Goal: Information Seeking & Learning: Learn about a topic

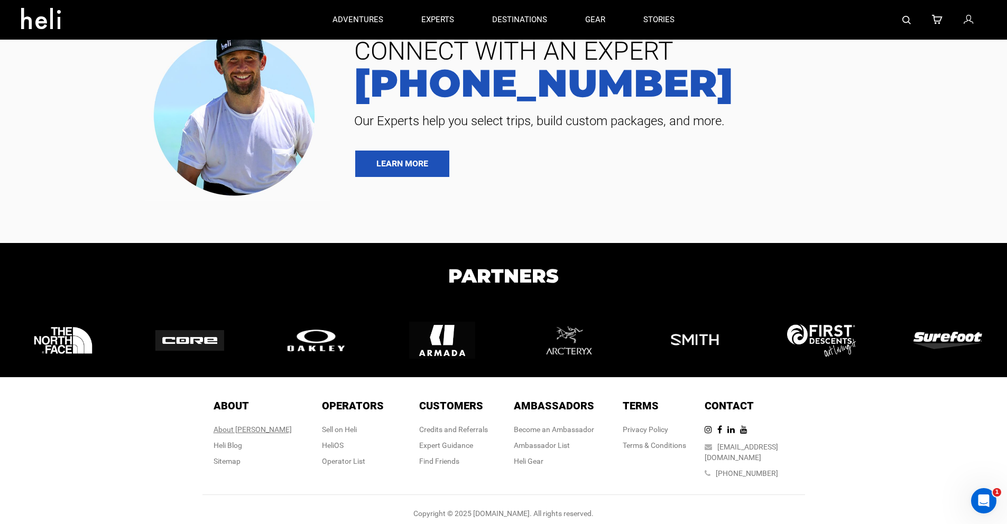
click at [248, 432] on div "About [PERSON_NAME]" at bounding box center [253, 429] width 78 height 11
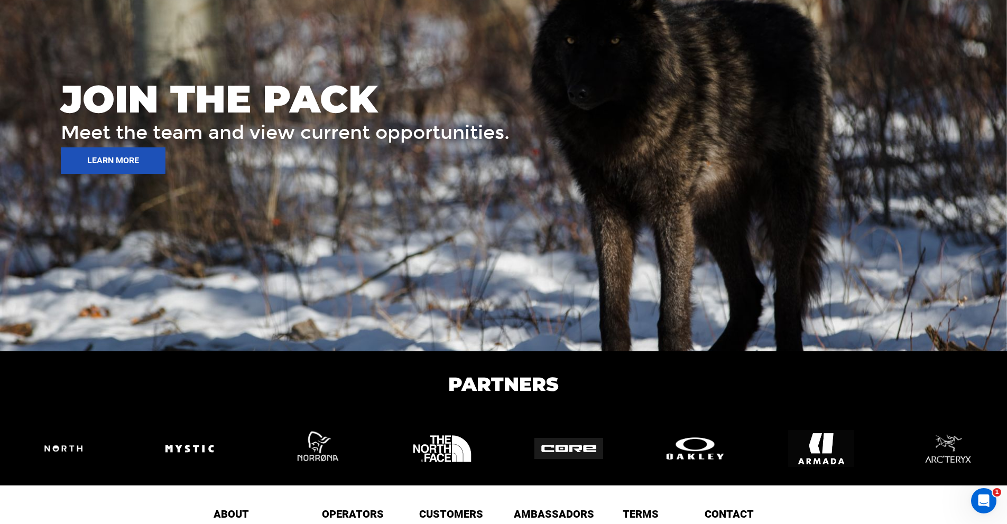
scroll to position [1524, 0]
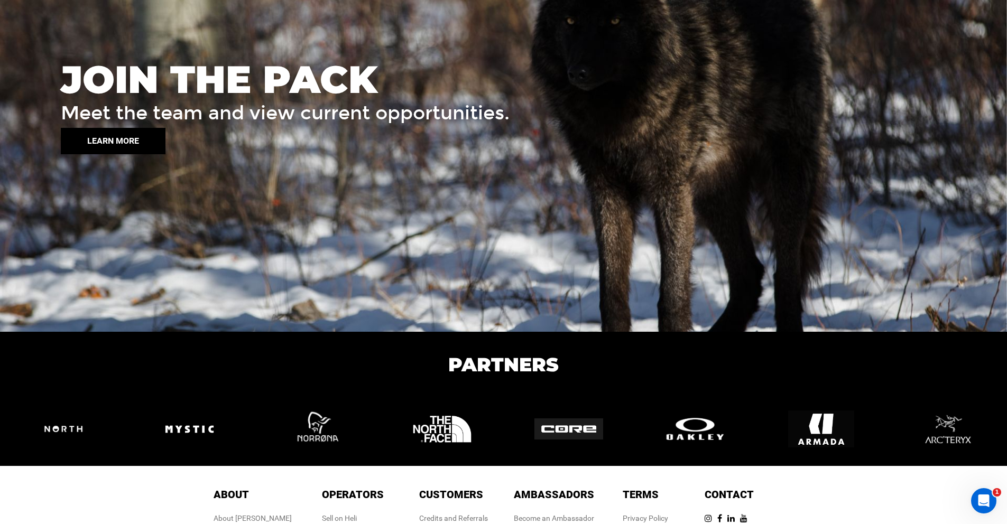
click at [106, 142] on button "LEARN MORE" at bounding box center [113, 141] width 105 height 26
